Goal: Transaction & Acquisition: Purchase product/service

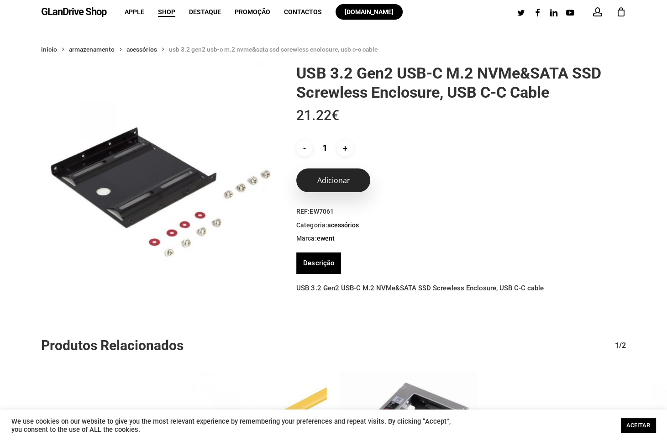
click at [345, 178] on button "Adicionar" at bounding box center [333, 180] width 74 height 24
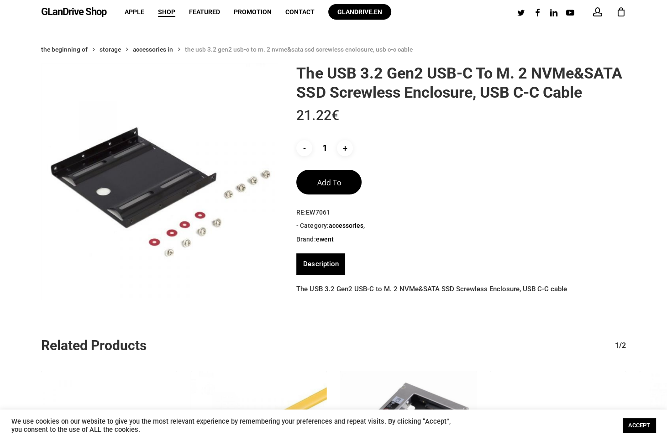
click at [619, 10] on icon "Cart" at bounding box center [621, 13] width 10 height 10
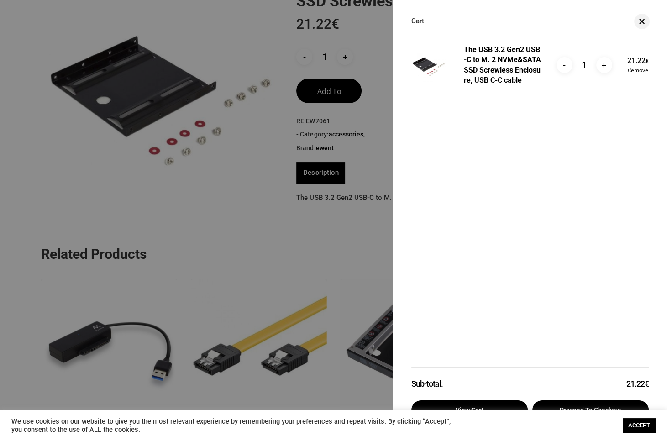
scroll to position [99, 0]
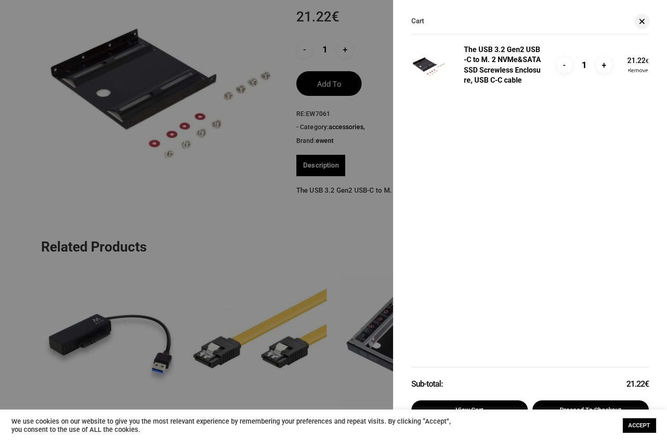
click at [616, 155] on ul "The USB 3.2 Gen2 USB-C to M. 2 NVMe&SATA SSD Screwless Enclosure, USB C-C cable…" at bounding box center [529, 201] width 237 height 331
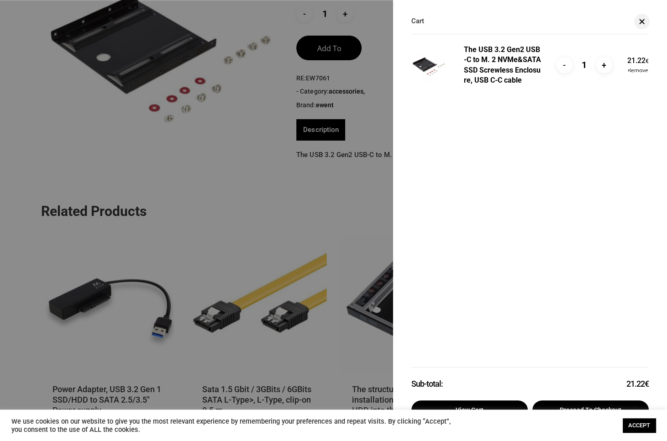
scroll to position [164, 0]
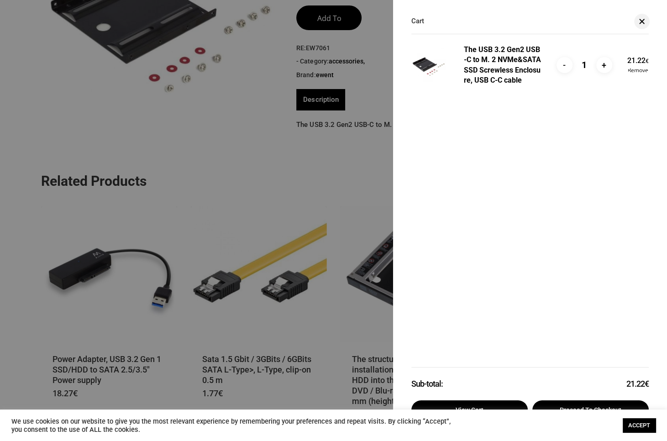
click at [643, 424] on font "ACCEPT" at bounding box center [639, 425] width 22 height 7
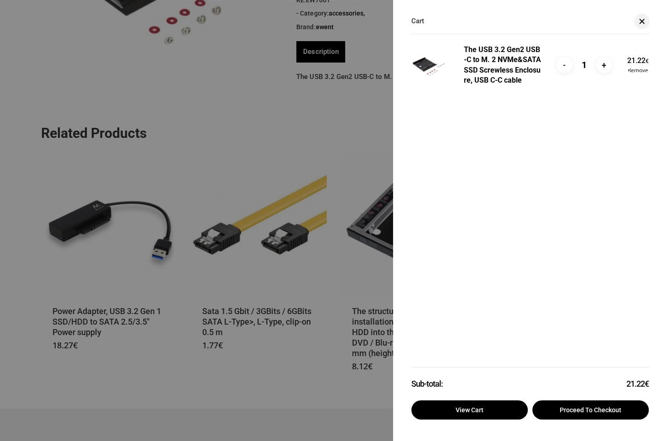
scroll to position [197, 0]
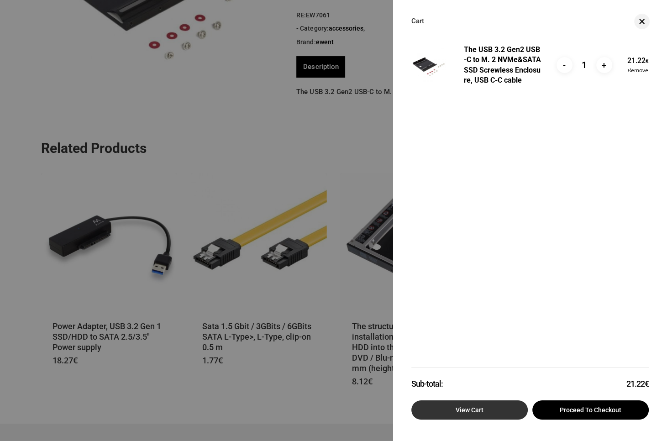
click at [479, 408] on font "View cart" at bounding box center [469, 409] width 28 height 7
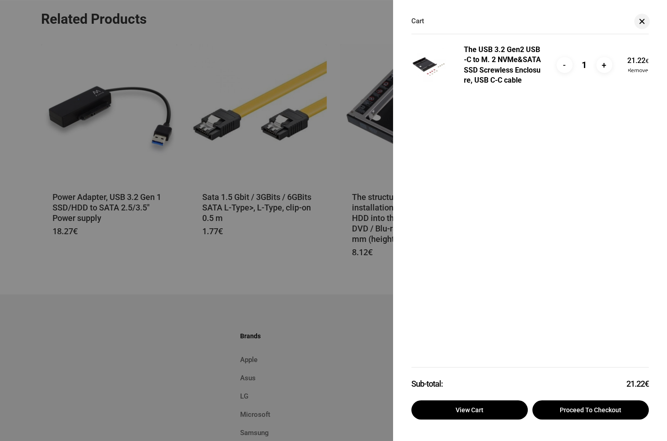
scroll to position [329, 0]
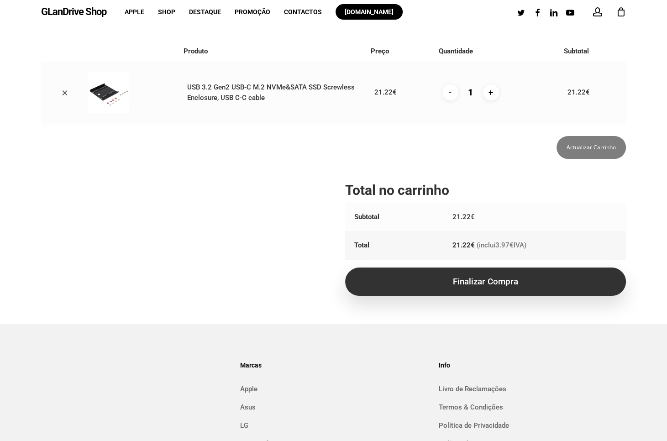
click at [512, 282] on link "Finalizar compra" at bounding box center [485, 281] width 281 height 28
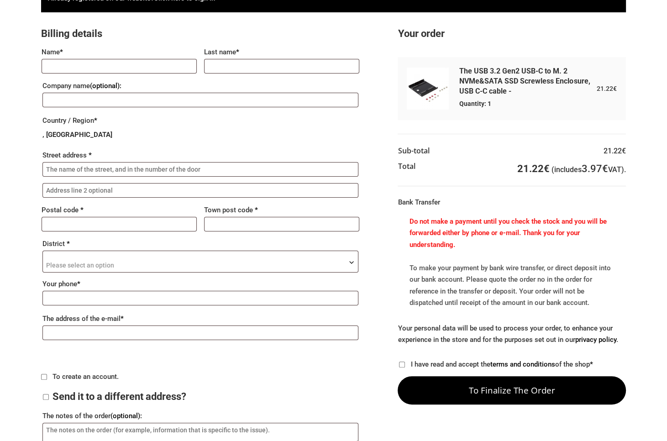
scroll to position [33, 0]
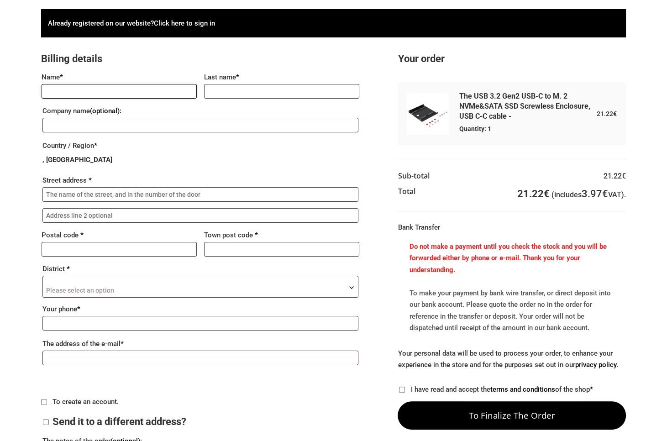
click at [166, 94] on input "Name *" at bounding box center [119, 91] width 155 height 15
type input "[PERSON_NAME]"
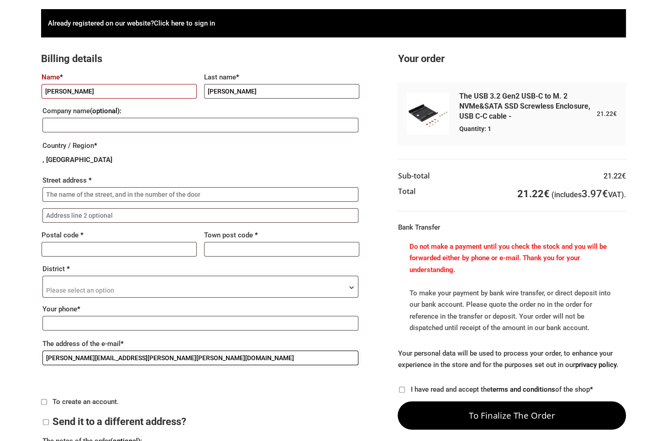
type input "kenneth.ian.taylor@gmail.com"
type input "2750-805"
type input "Cascais"
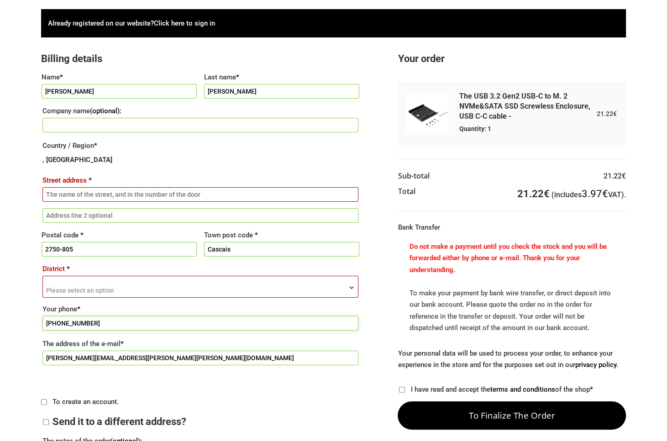
type input "+351-927216117"
click at [215, 94] on input "Ian Taylor" at bounding box center [281, 91] width 155 height 15
drag, startPoint x: 216, startPoint y: 93, endPoint x: 302, endPoint y: 92, distance: 86.2
click at [204, 98] on input "Ian Taylor" at bounding box center [281, 91] width 155 height 15
click at [207, 96] on input "Taylor" at bounding box center [281, 91] width 155 height 15
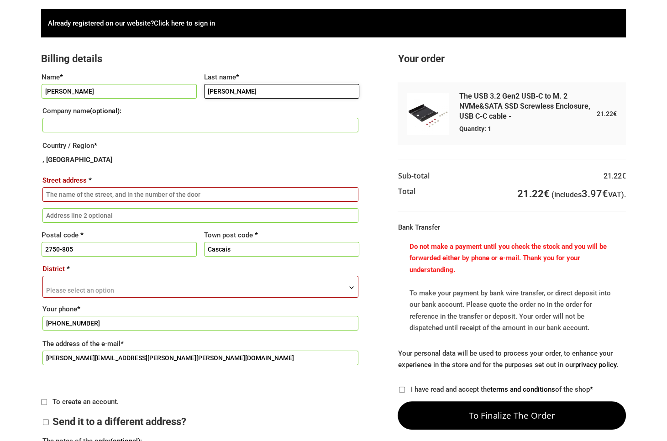
type input "Taylor"
click at [81, 198] on input "Street address *" at bounding box center [200, 194] width 316 height 15
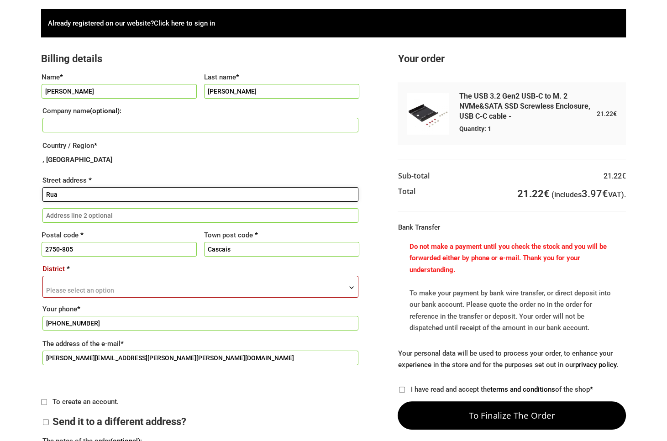
type input "Rua"
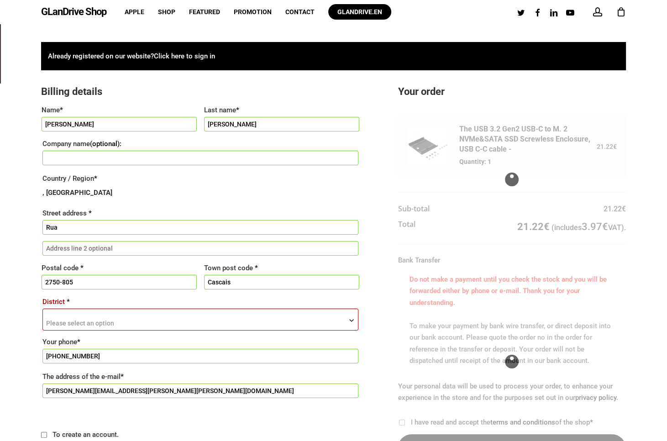
scroll to position [0, 3]
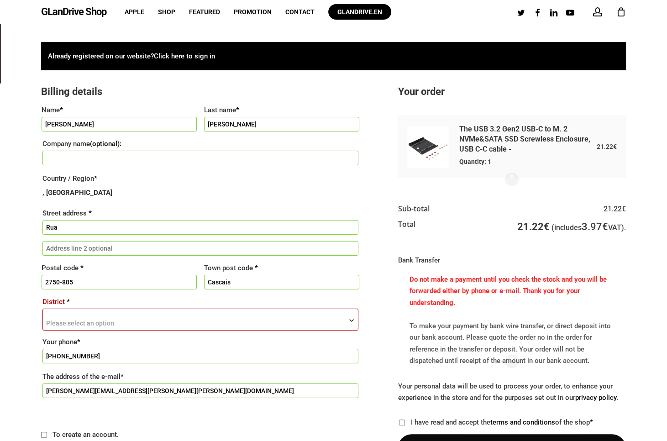
type input "d"
click at [111, 227] on input "Rua" at bounding box center [200, 227] width 316 height 15
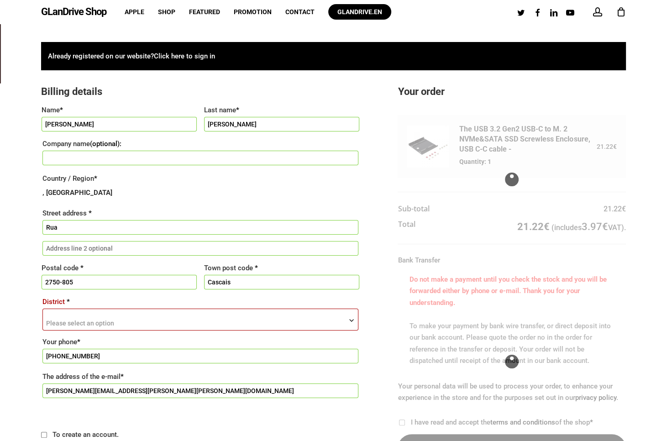
scroll to position [0, 7]
type input "da"
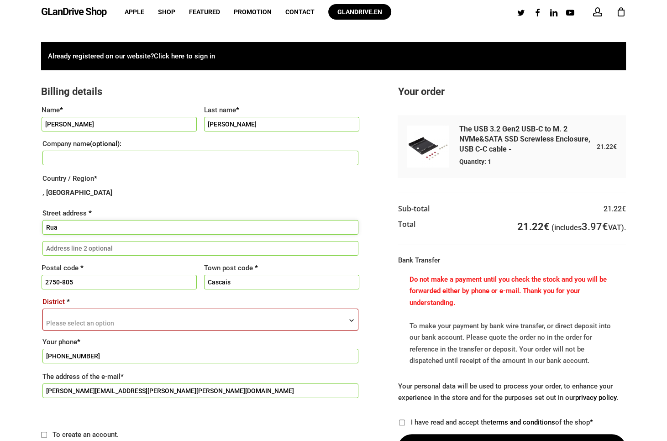
click at [86, 227] on input "Rua" at bounding box center [200, 227] width 316 height 15
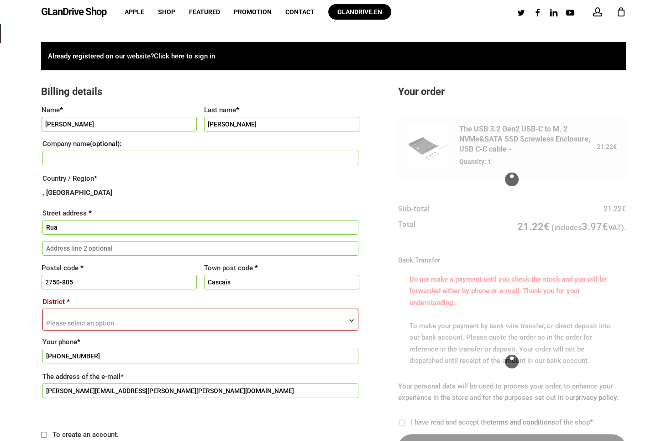
type input "da"
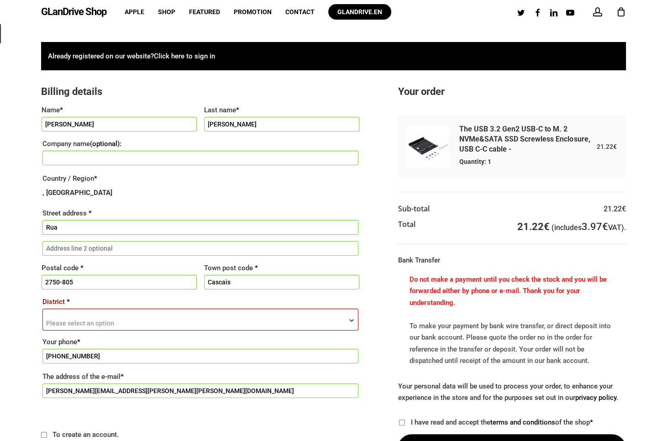
click at [95, 225] on input "Rua" at bounding box center [200, 227] width 316 height 15
click at [42, 230] on input "Rua" at bounding box center [200, 227] width 316 height 15
click at [272, 204] on div "Name * Kenneth Last name * Taylor Company name (optional): Country / Region * ,…" at bounding box center [200, 251] width 319 height 297
click at [163, 256] on input "Address line 2 (optional):" at bounding box center [200, 248] width 316 height 15
click at [143, 234] on input "Rua" at bounding box center [200, 227] width 316 height 15
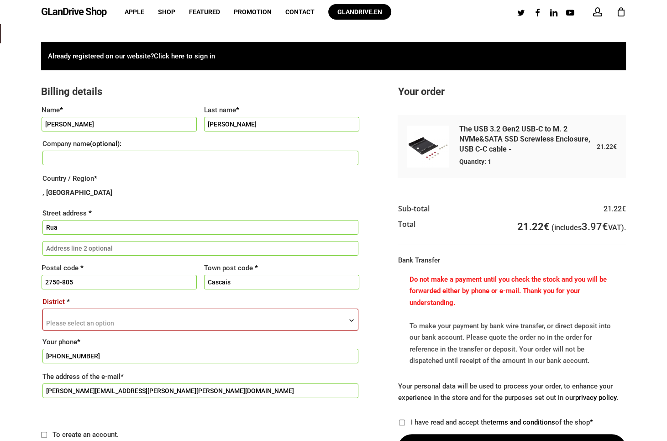
type input "da"
click at [127, 232] on input "Rua" at bounding box center [200, 227] width 316 height 15
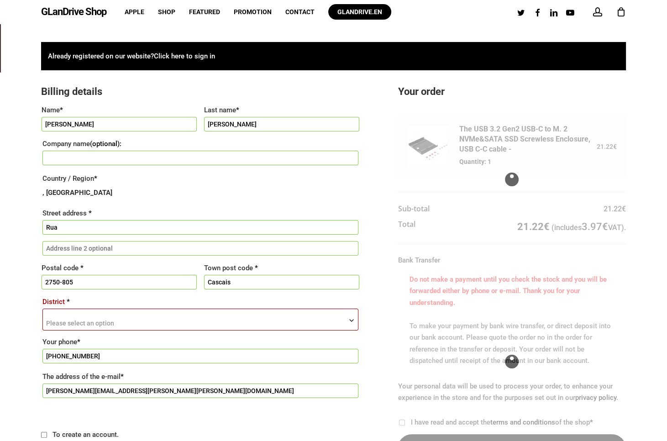
type input "dddd"
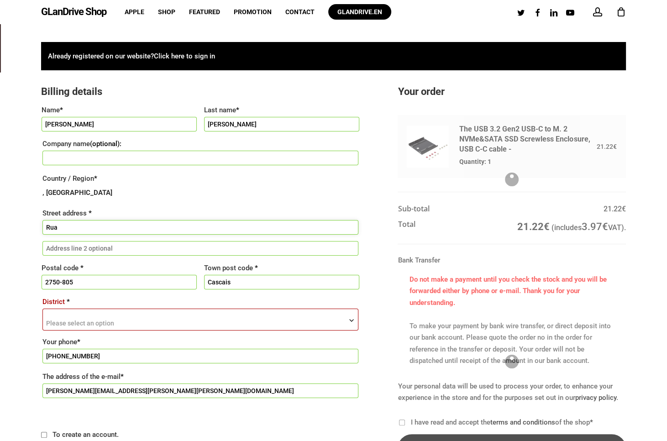
drag, startPoint x: 127, startPoint y: 232, endPoint x: 30, endPoint y: 333, distance: 139.4
type input "Ruad"
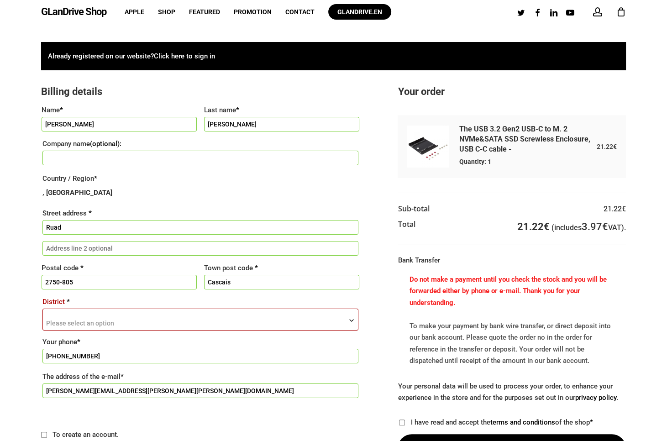
scroll to position [33, 0]
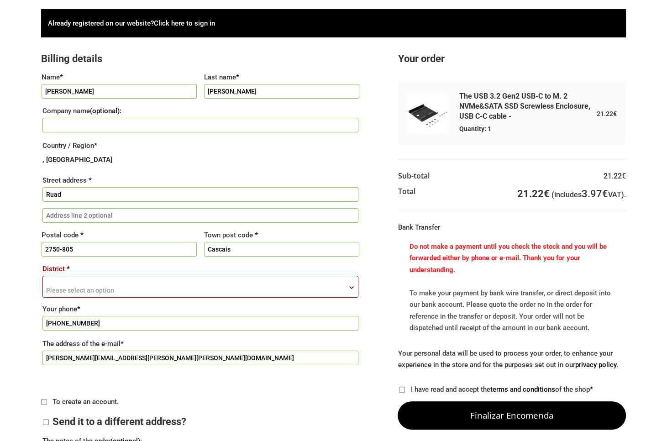
click at [203, 273] on label "District *" at bounding box center [200, 269] width 316 height 14
click at [42, 275] on select "Please select an option Azores Aveiro Portuguese Braga Bragança Castelo Branco …" at bounding box center [42, 275] width 0 height 0
click at [57, 191] on input "Ruad" at bounding box center [200, 194] width 316 height 15
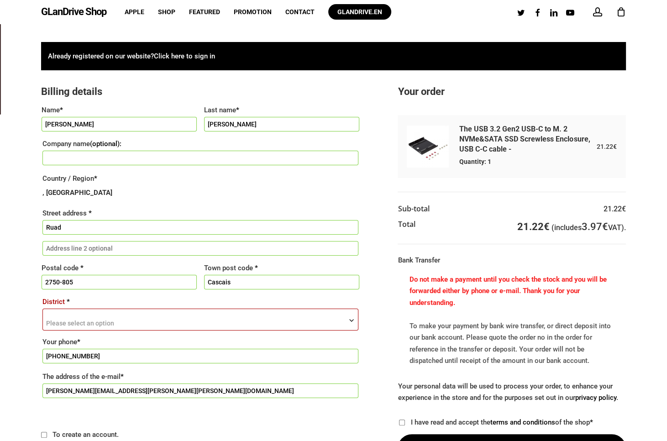
scroll to position [0, 3]
drag, startPoint x: 56, startPoint y: 227, endPoint x: 62, endPoint y: 214, distance: 14.1
click at [62, 220] on input "Ruad" at bounding box center [200, 227] width 316 height 15
click at [105, 233] on input "Ruad" at bounding box center [200, 227] width 316 height 15
drag, startPoint x: 91, startPoint y: 241, endPoint x: 85, endPoint y: 240, distance: 6.0
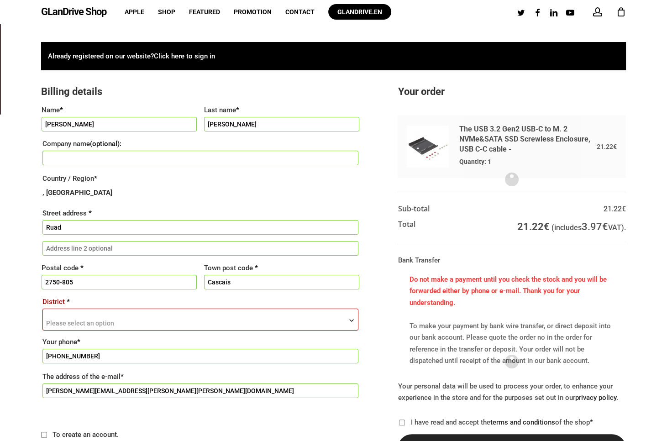
type input "aa"
click at [81, 229] on input "Ruad" at bounding box center [200, 227] width 316 height 15
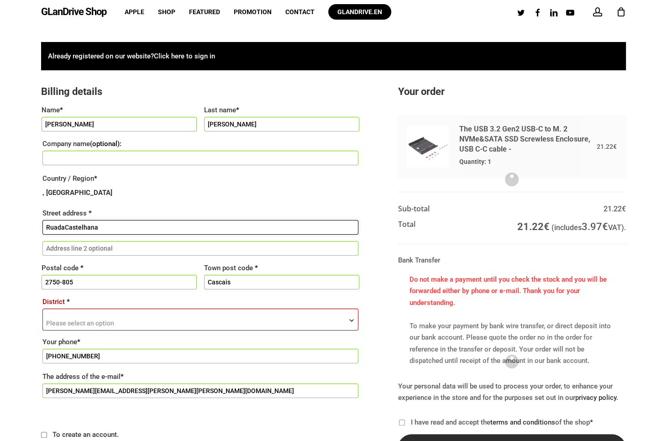
type input "RuadaCastelhana"
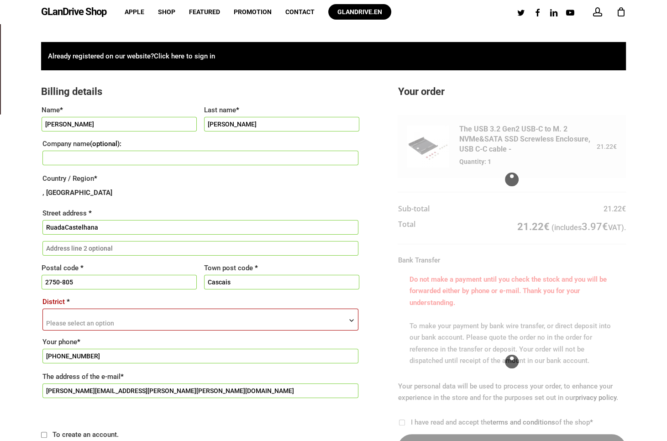
scroll to position [0, 3]
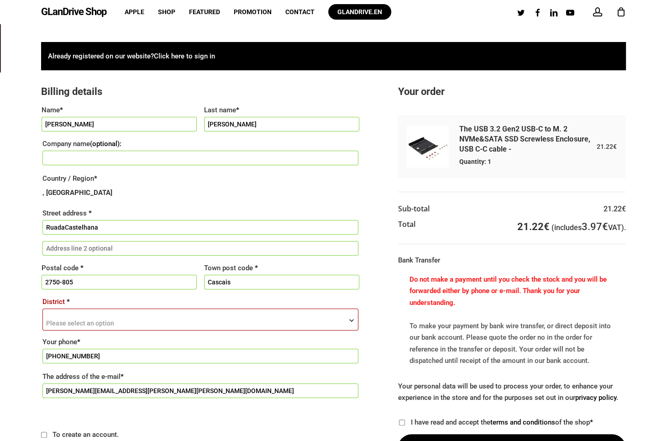
type input "173"
drag, startPoint x: 98, startPoint y: 237, endPoint x: 104, endPoint y: 209, distance: 28.6
click at [104, 220] on input "RuadaCastelhana" at bounding box center [200, 227] width 316 height 15
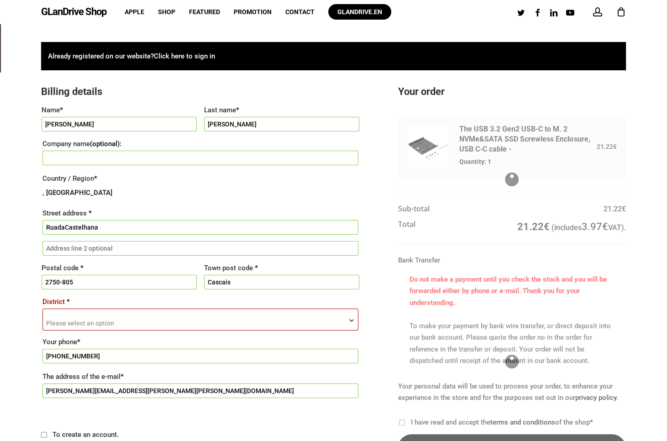
type input "173"
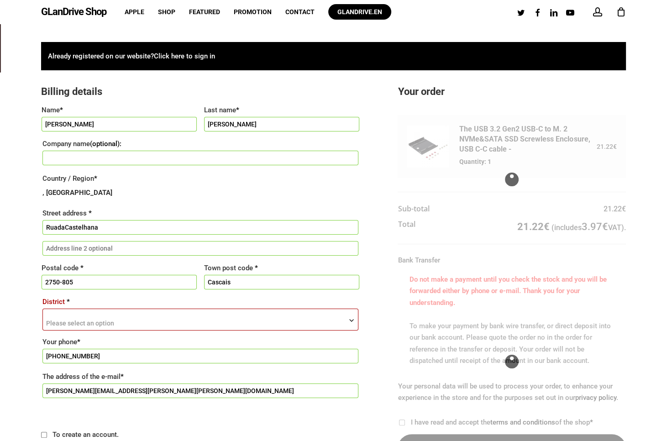
scroll to position [0, 10]
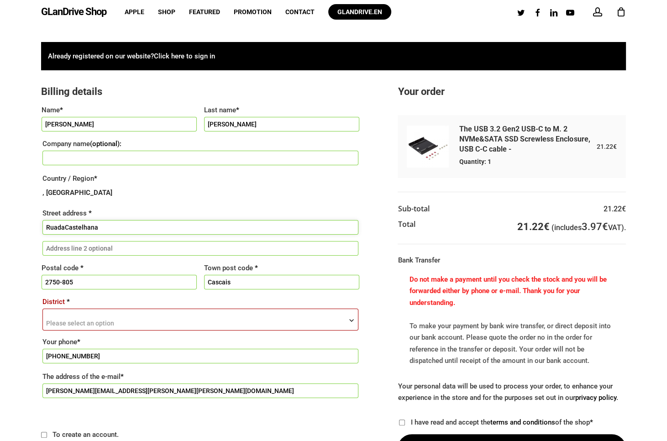
click at [57, 233] on input "RuadaCastelhana" at bounding box center [200, 227] width 316 height 15
drag, startPoint x: 99, startPoint y: 226, endPoint x: 59, endPoint y: 237, distance: 42.1
click at [59, 235] on input "RuadaCastelhana" at bounding box center [200, 227] width 316 height 15
click at [61, 227] on input "RuadaCastelhana" at bounding box center [200, 227] width 316 height 15
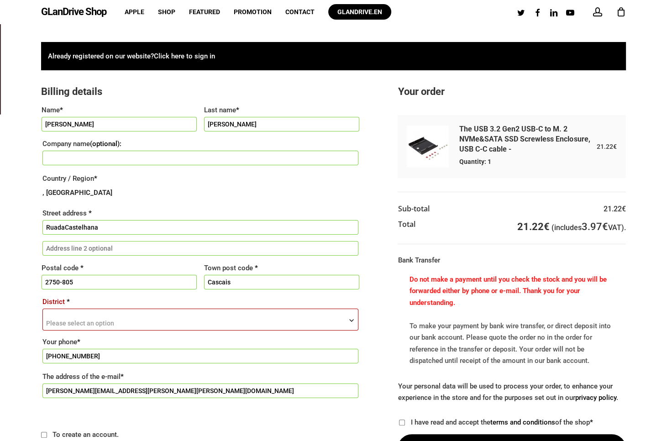
type input "-"
click at [58, 226] on input "RuadaCastelhana" at bounding box center [200, 227] width 316 height 15
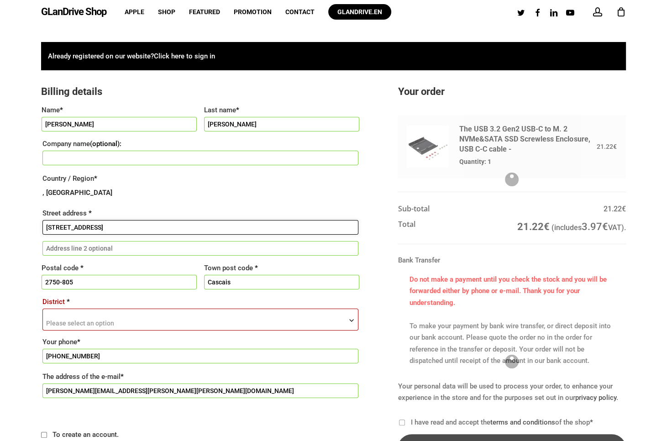
type input "Rua-da-Castelhana-173"
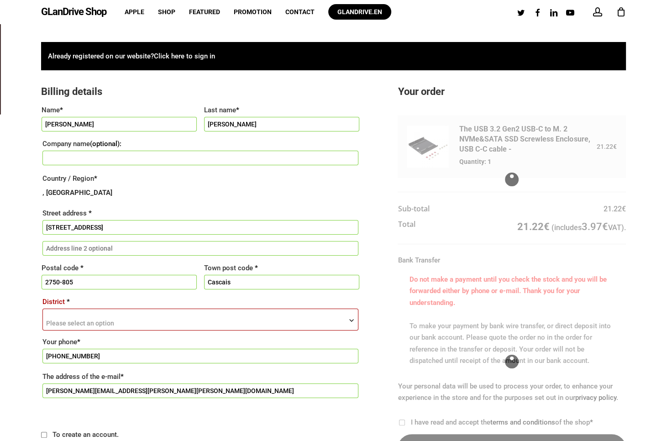
scroll to position [0, 3]
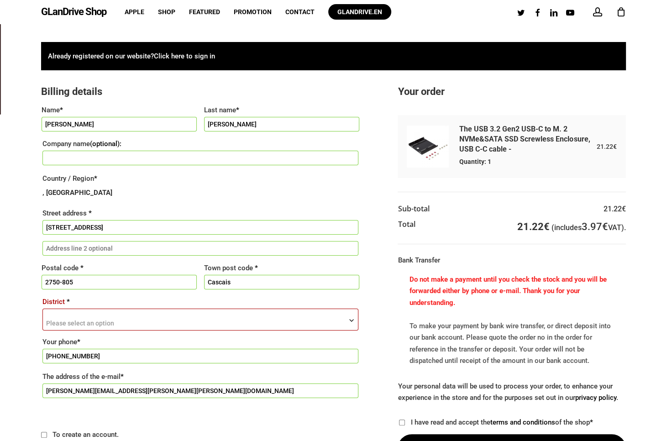
type input "R/"
drag, startPoint x: 140, startPoint y: 233, endPoint x: 145, endPoint y: 225, distance: 9.9
click at [145, 225] on input "Rua-da-Castelhana-173" at bounding box center [200, 227] width 316 height 15
click at [151, 225] on input "Rua-da-Castelhana-173" at bounding box center [200, 227] width 316 height 15
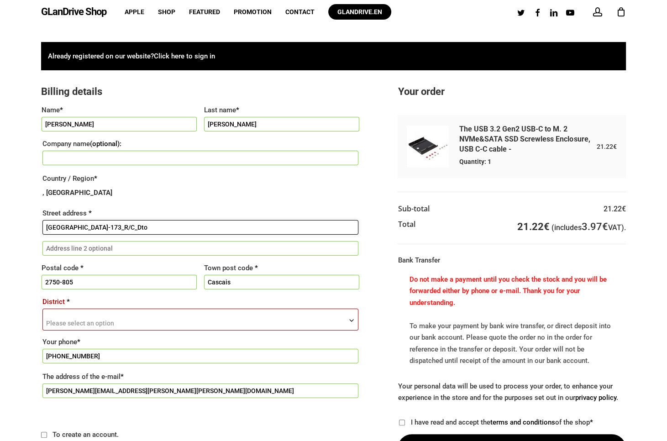
click at [57, 229] on input "Rua-da-Castelhana-173_R/C_Dto" at bounding box center [200, 227] width 316 height 15
type input "Rua_da_Castelhana-173_R/C_Dto"
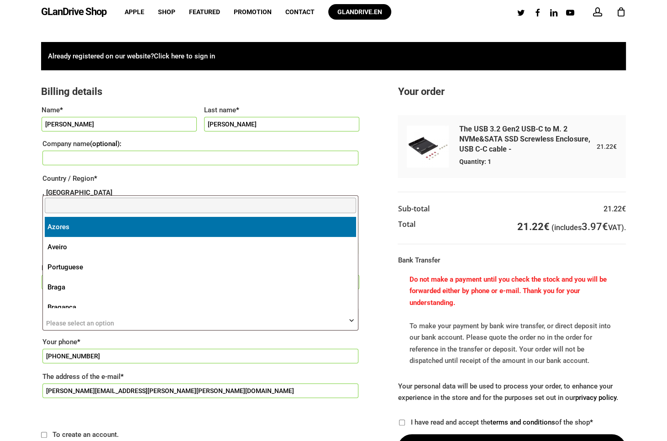
click at [156, 325] on span "Please select an option" at bounding box center [200, 320] width 315 height 22
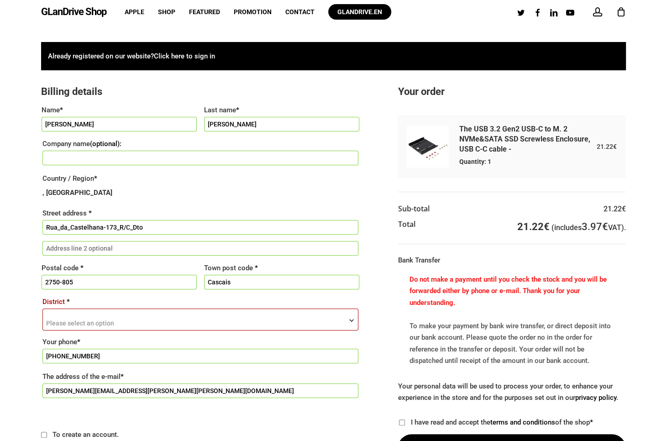
click at [117, 319] on span "Please select an option" at bounding box center [200, 320] width 315 height 22
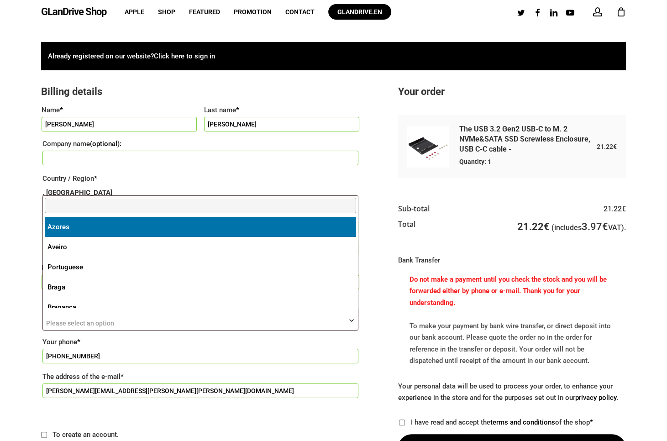
click at [131, 329] on span "Please select an option" at bounding box center [200, 320] width 315 height 22
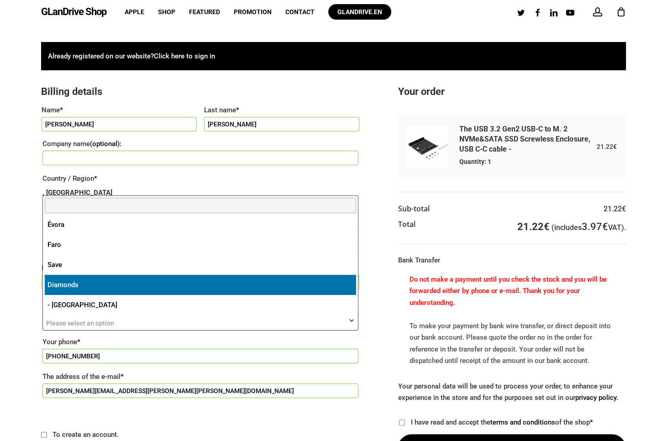
scroll to position [151, 0]
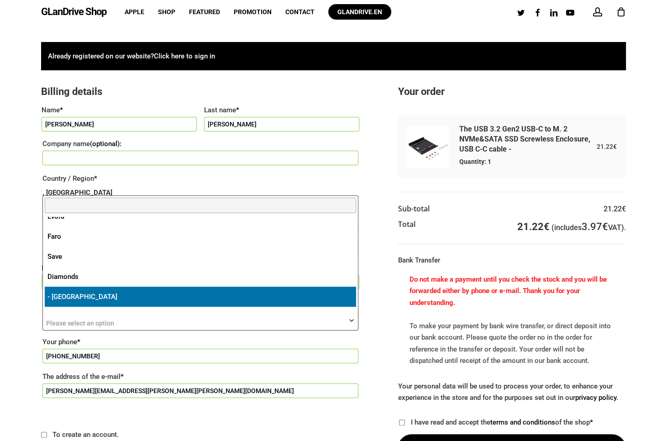
select select "LS"
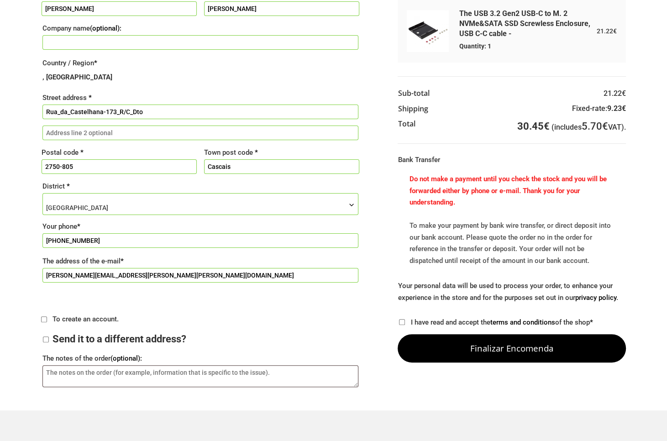
scroll to position [131, 0]
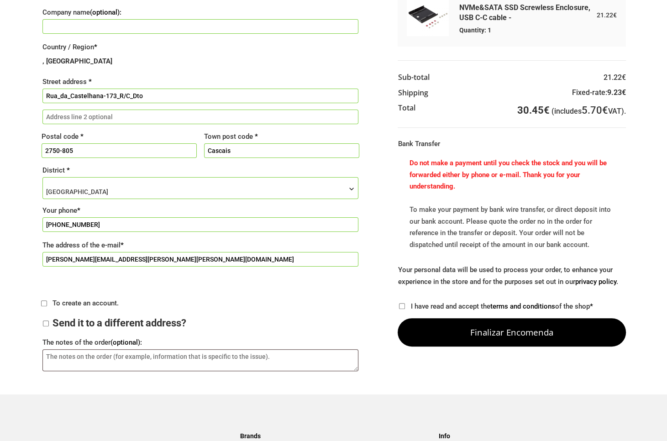
click at [45, 305] on input "To create an account." at bounding box center [44, 303] width 6 height 6
checkbox input "true"
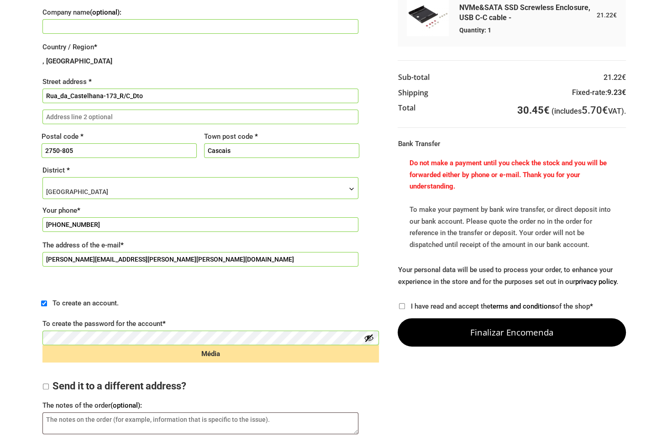
click at [373, 340] on button "Show password" at bounding box center [369, 338] width 10 height 10
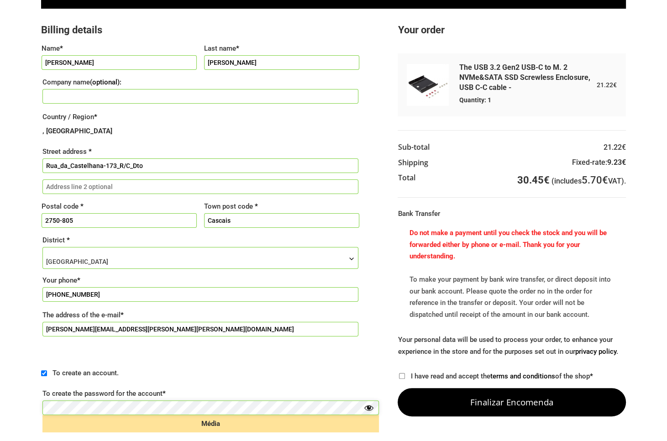
scroll to position [66, 0]
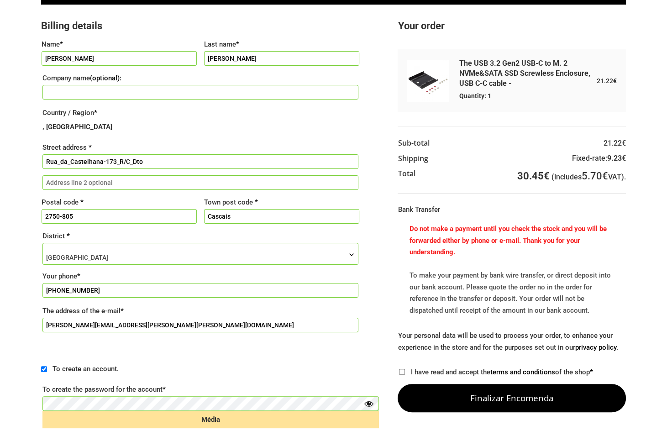
click at [401, 374] on input "I have read and accept the terms and conditions of the shop *" at bounding box center [402, 372] width 6 height 6
checkbox input "true"
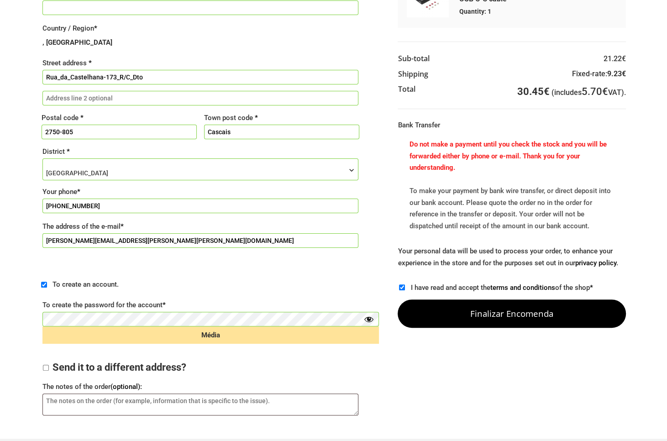
scroll to position [164, 0]
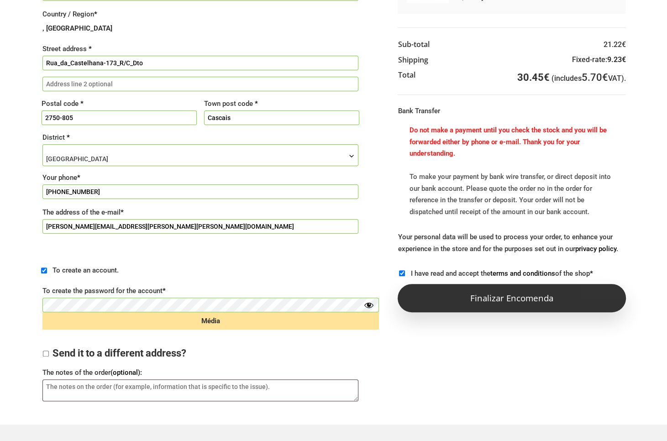
click at [535, 297] on button "Finalizar encomenda" at bounding box center [511, 298] width 228 height 28
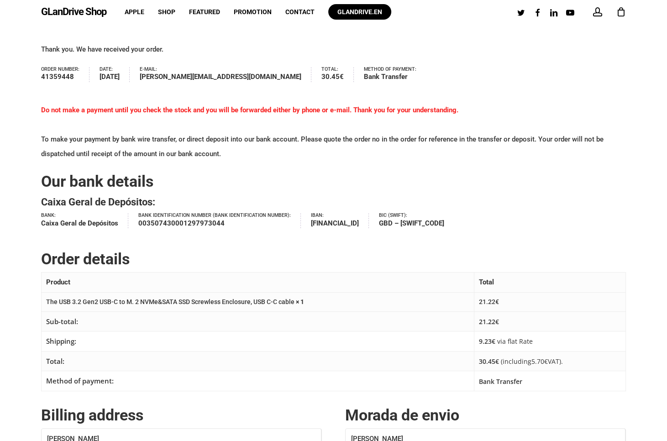
click at [87, 300] on font "The USB 3.2 Gen2 USB-C to M. 2 NVMe&SATA SSD Screwless Enclosure, USB C-C cable" at bounding box center [170, 301] width 248 height 7
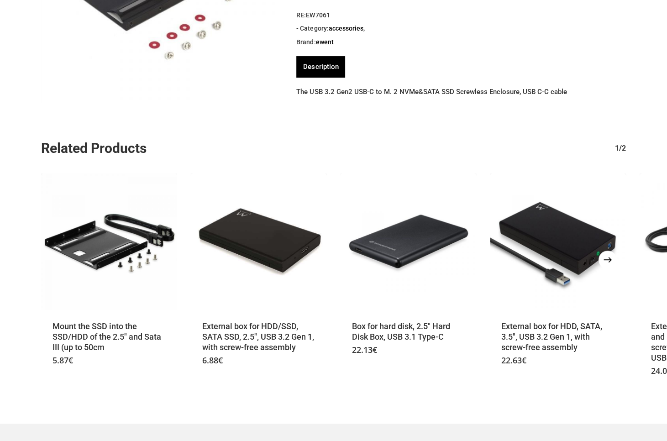
scroll to position [361, 0]
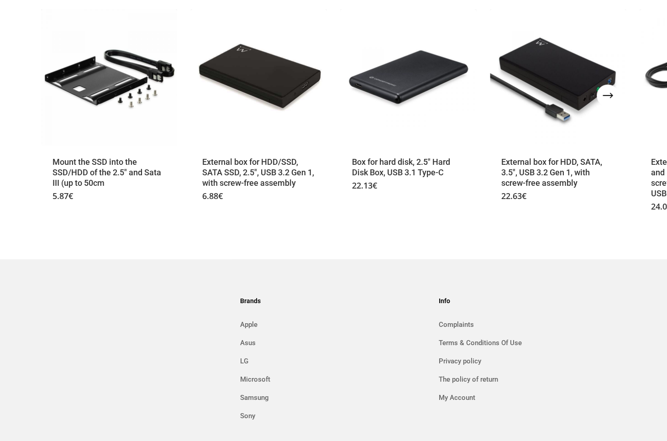
click at [611, 93] on icon "Next" at bounding box center [619, 95] width 22 height 22
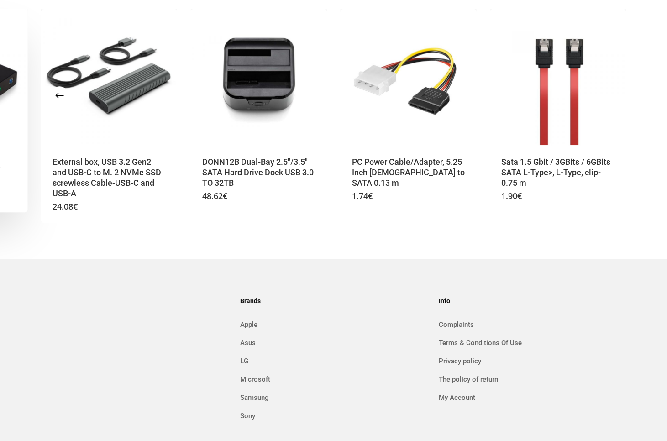
scroll to position [329, 0]
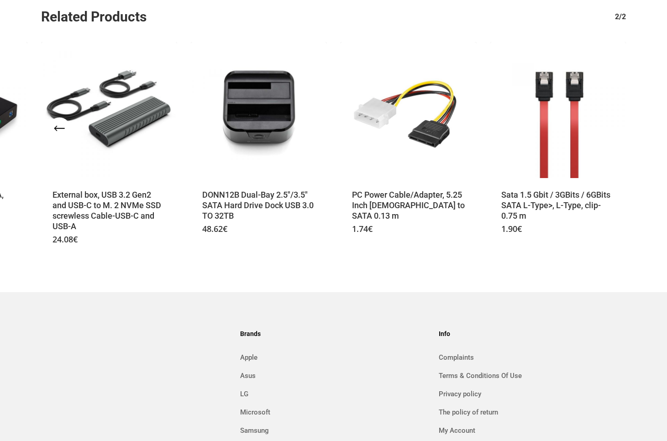
click at [52, 132] on button "Previous" at bounding box center [59, 128] width 18 height 18
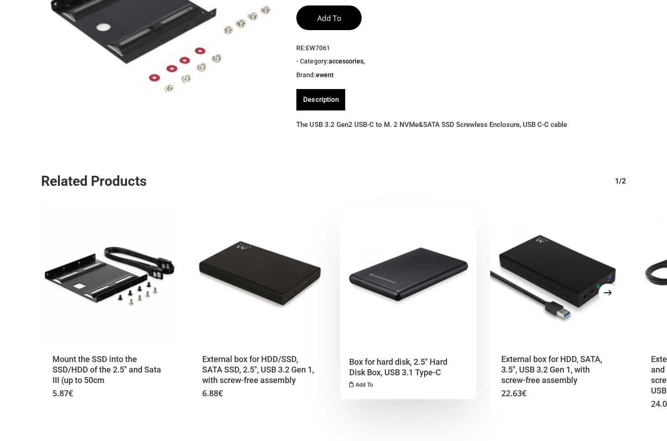
scroll to position [0, 0]
